Goal: Information Seeking & Learning: Check status

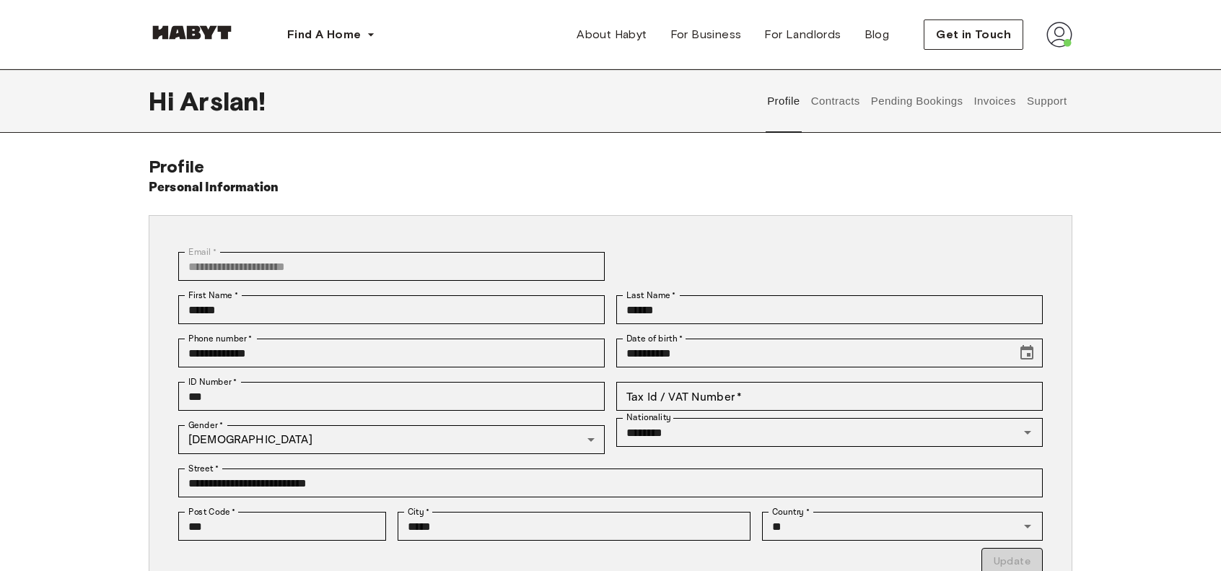
click at [1048, 113] on button "Support" at bounding box center [1047, 101] width 44 height 64
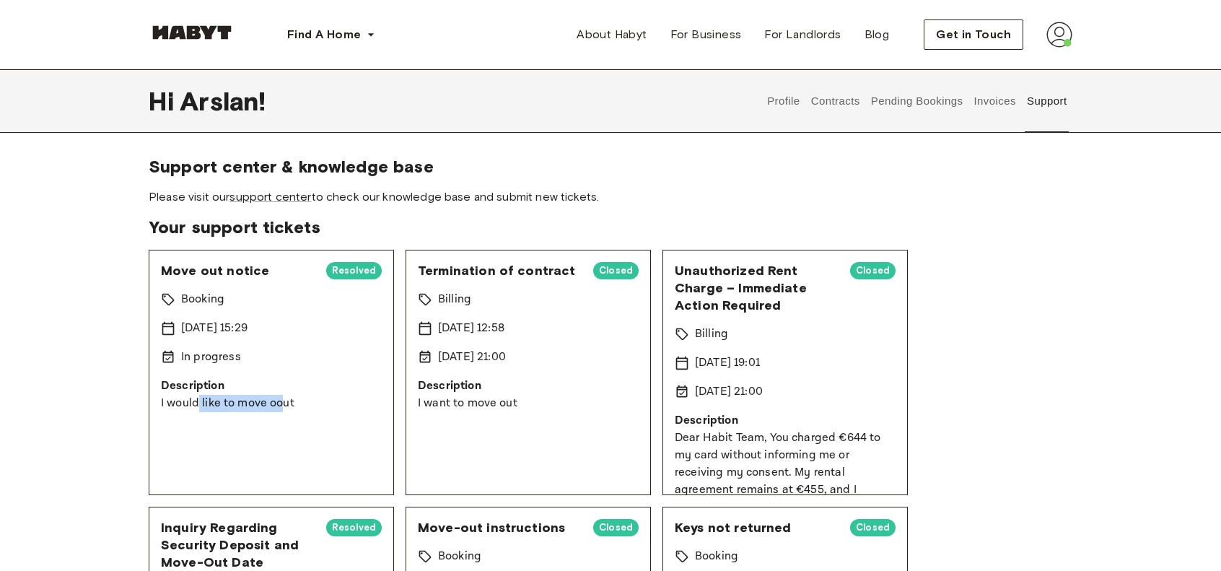
drag, startPoint x: 198, startPoint y: 405, endPoint x: 283, endPoint y: 399, distance: 85.4
click at [283, 399] on p "I would like to move oout" at bounding box center [271, 403] width 221 height 17
click at [298, 399] on p "I would like to move oout" at bounding box center [271, 403] width 221 height 17
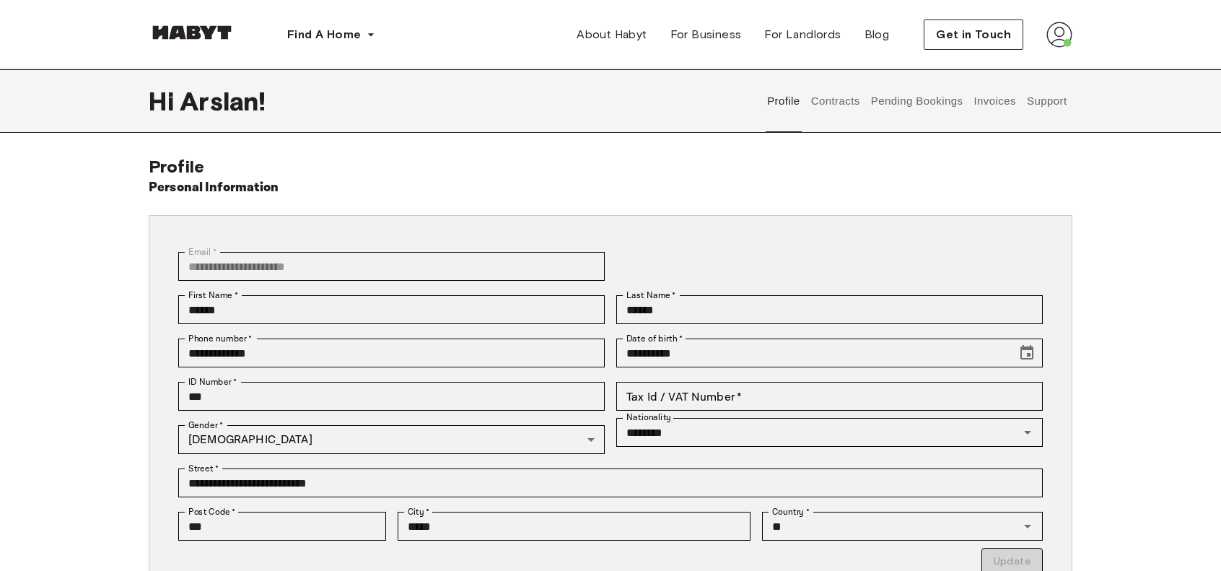
click at [1062, 35] on img at bounding box center [1060, 35] width 26 height 26
click at [600, 170] on div "**********" at bounding box center [611, 454] width 924 height 596
click at [1029, 145] on div "**********" at bounding box center [610, 410] width 1221 height 683
click at [848, 131] on button "Contracts" at bounding box center [835, 101] width 53 height 64
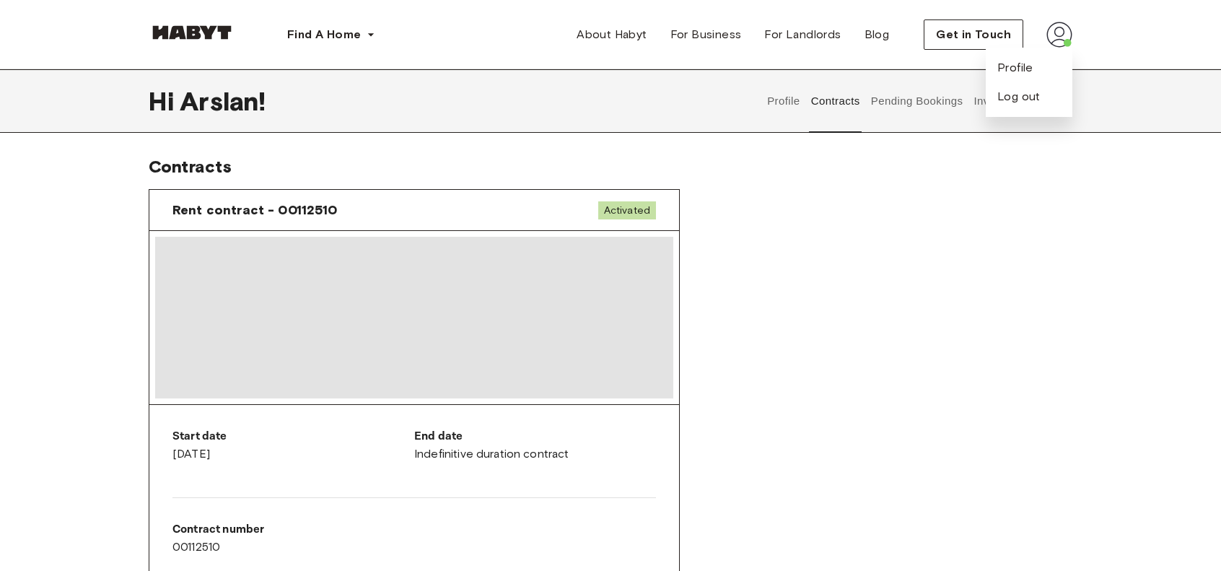
click at [976, 112] on button "Invoices" at bounding box center [994, 101] width 45 height 64
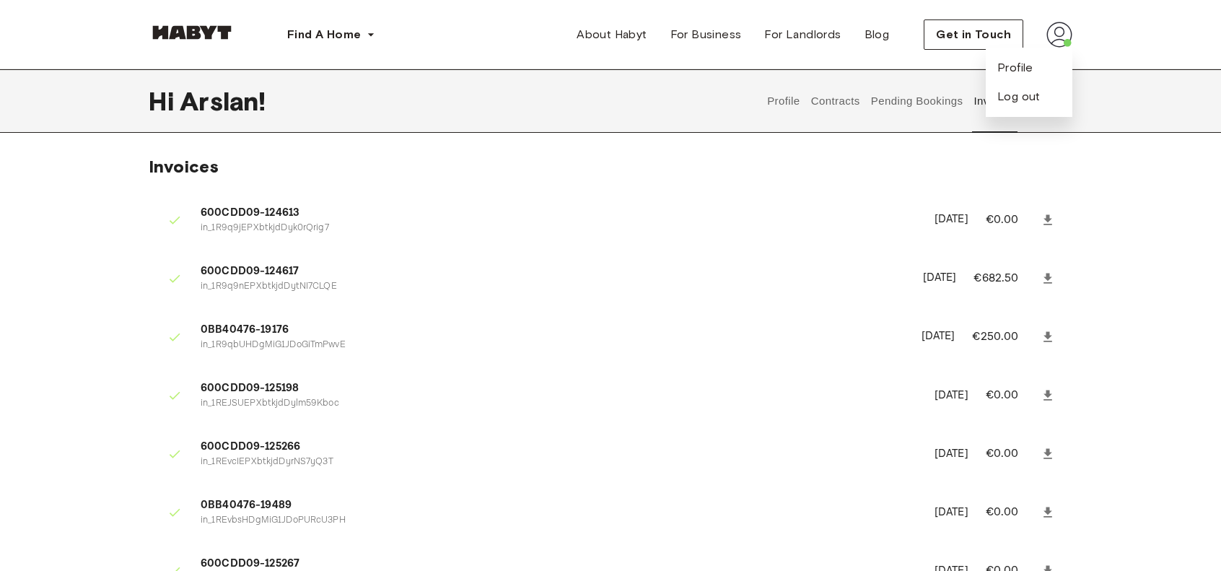
click at [920, 110] on button "Pending Bookings" at bounding box center [917, 101] width 96 height 64
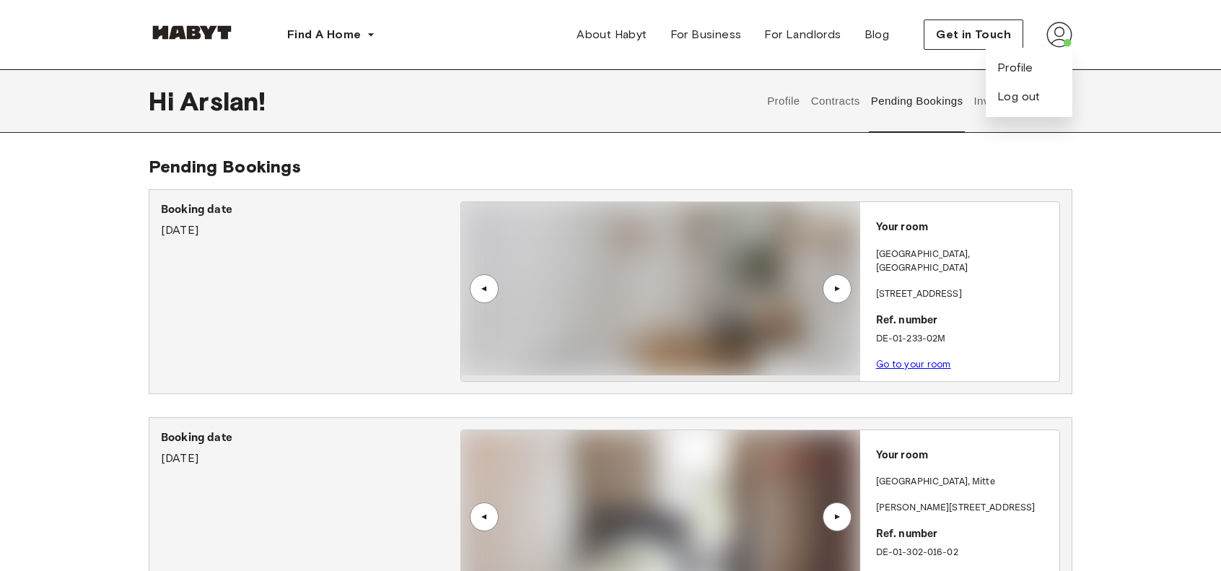
click at [787, 100] on button "Profile" at bounding box center [784, 101] width 37 height 64
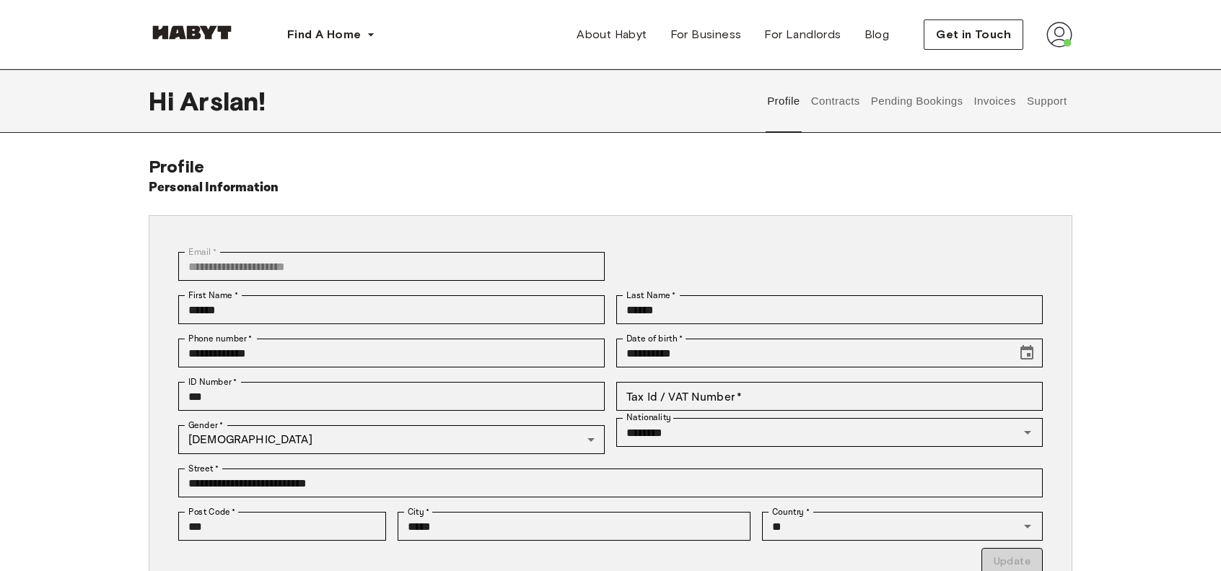
click at [1031, 110] on button "Support" at bounding box center [1047, 101] width 44 height 64
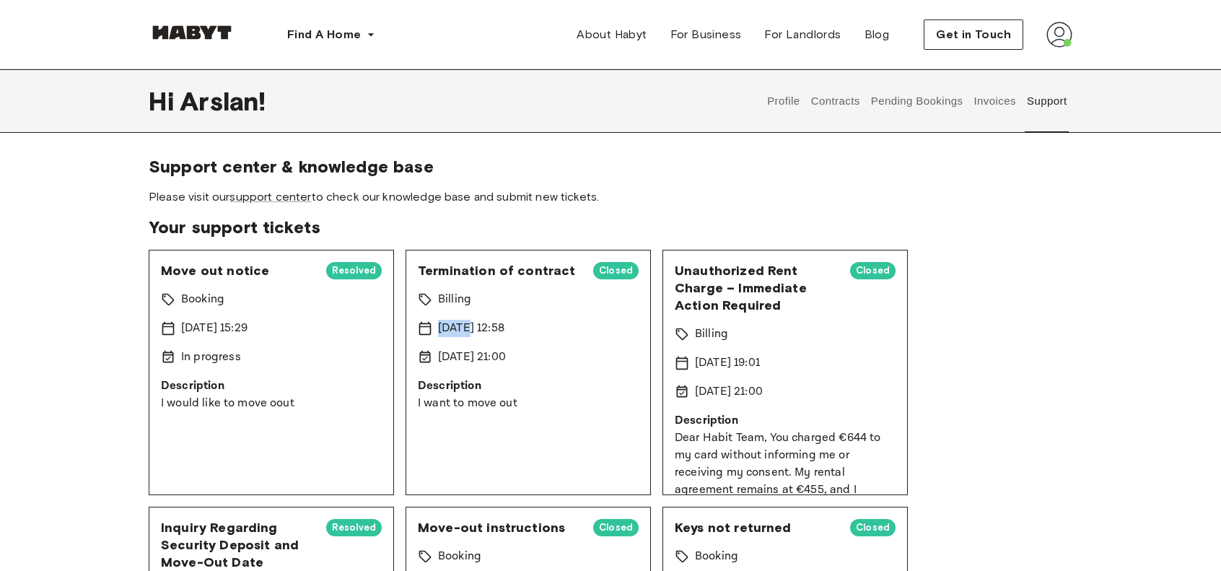
drag, startPoint x: 437, startPoint y: 327, endPoint x: 468, endPoint y: 327, distance: 30.3
click at [468, 327] on p "[DATE] 12:58" at bounding box center [471, 328] width 66 height 17
click at [546, 371] on div "Termination of contract Closed Billing [DATE] 12:58 [DATE] 21:00 Description I …" at bounding box center [528, 372] width 245 height 245
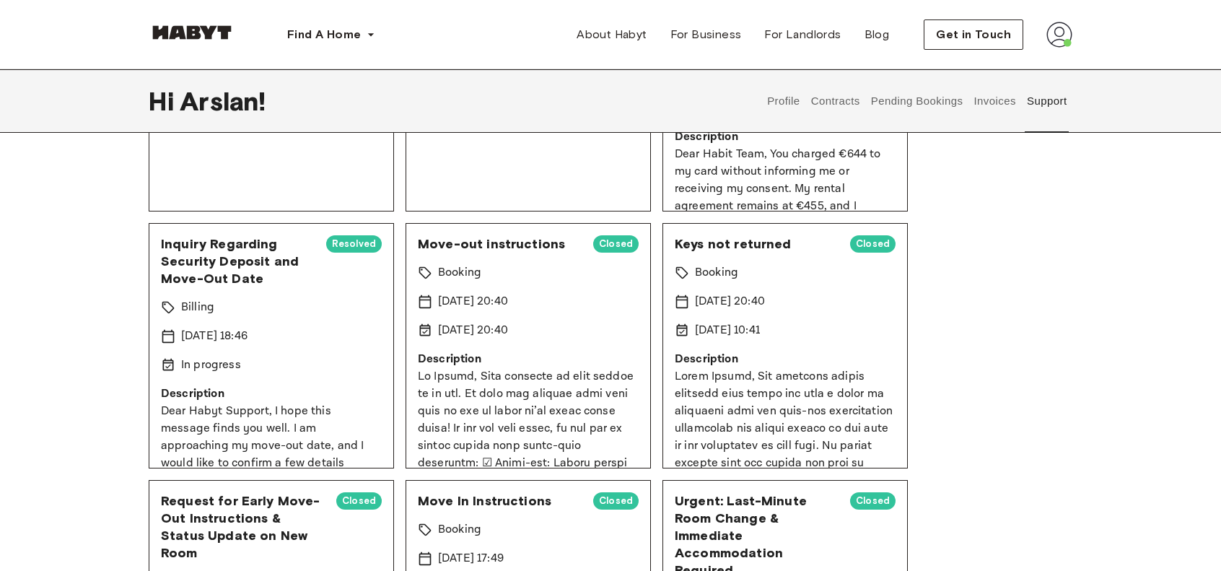
scroll to position [289, 0]
